Goal: Browse casually: Explore the website without a specific task or goal

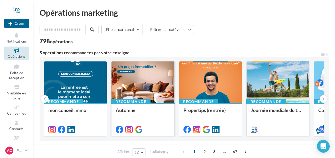
click at [149, 83] on div at bounding box center [143, 82] width 63 height 42
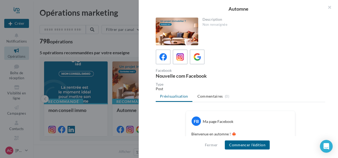
scroll to position [80, 0]
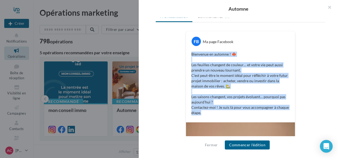
drag, startPoint x: 190, startPoint y: 54, endPoint x: 210, endPoint y: 116, distance: 65.1
click at [210, 116] on div "Bienvenue en automne ! 🍁 Les feuilles changent de couleur… et votre vie peut au…" at bounding box center [240, 83] width 106 height 66
drag, startPoint x: 210, startPoint y: 116, endPoint x: 200, endPoint y: 103, distance: 16.4
copy p "Bienvenue en automne ! 🍁 Les feuilles changent de couleur… et votre vie peut au…"
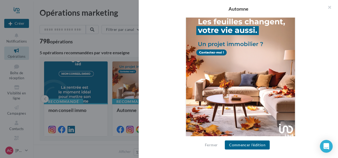
scroll to position [204, 0]
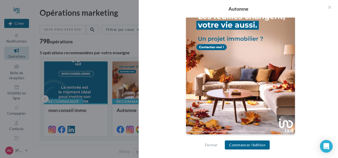
click at [324, 105] on div "Description Non renseignée Facebook Nouvelle com Facebook Type Post Prévisualis…" at bounding box center [240, 79] width 203 height 123
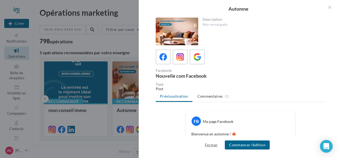
click at [213, 145] on button "Fermer" at bounding box center [211, 145] width 17 height 6
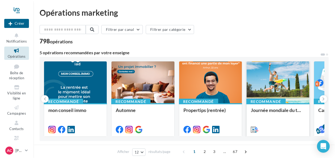
click at [270, 84] on div at bounding box center [278, 82] width 63 height 42
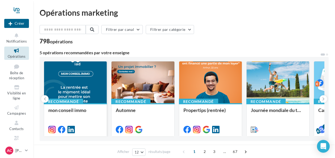
click at [88, 86] on div at bounding box center [75, 82] width 63 height 42
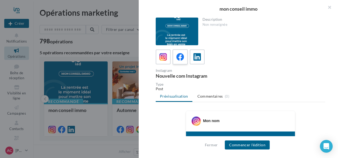
click at [183, 55] on icon at bounding box center [180, 57] width 8 height 8
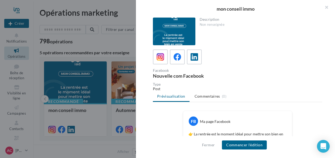
drag, startPoint x: 99, startPoint y: 139, endPoint x: 102, endPoint y: 139, distance: 3.0
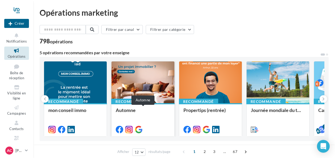
click at [127, 116] on div "Automne" at bounding box center [143, 112] width 54 height 11
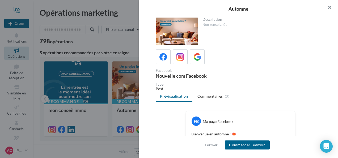
click at [331, 7] on button "button" at bounding box center [327, 8] width 21 height 16
